Goal: Task Accomplishment & Management: Manage account settings

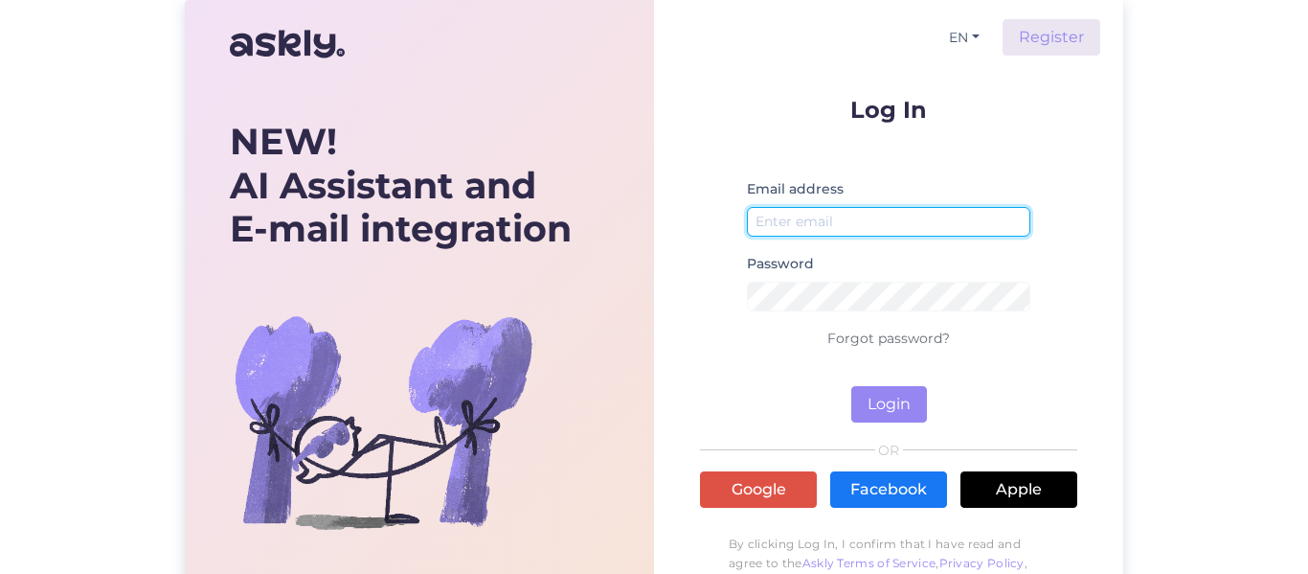
click at [856, 223] on input "email" at bounding box center [888, 222] width 283 height 30
type input "[PERSON_NAME][EMAIL_ADDRESS][PERSON_NAME][DOMAIN_NAME]"
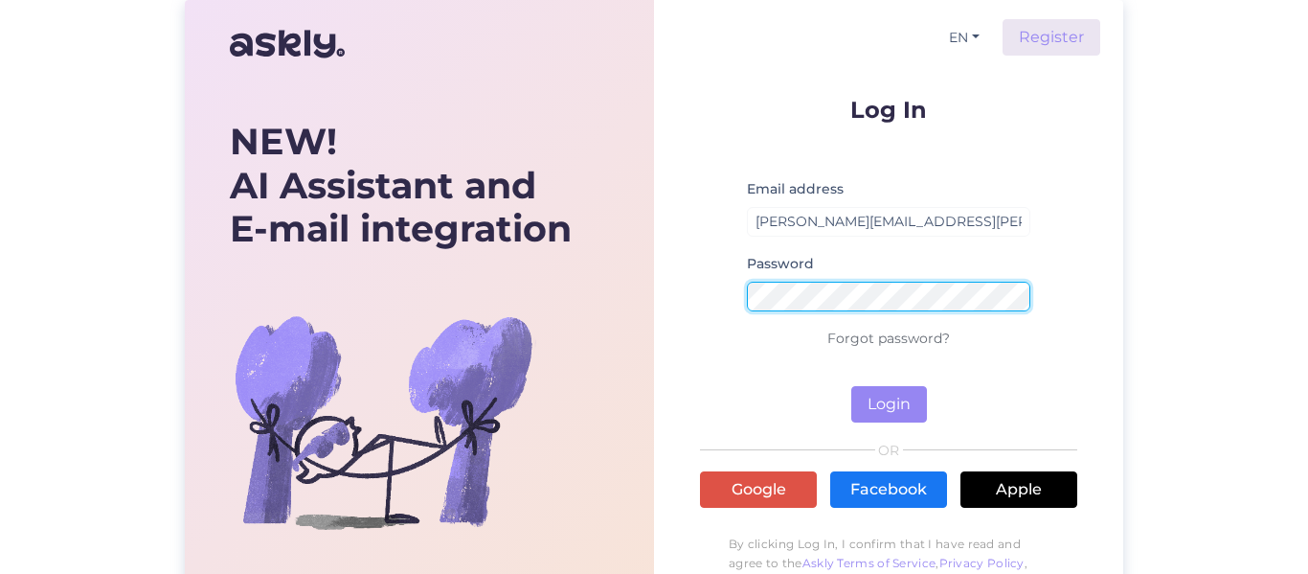
click at [851, 386] on button "Login" at bounding box center [889, 404] width 76 height 36
click at [538, 297] on div "NEW! AI Assistant and E-mail integration Let’s make it happen! Save hours, win …" at bounding box center [654, 340] width 938 height 680
click at [851, 386] on button "Login" at bounding box center [889, 404] width 76 height 36
